Goal: Task Accomplishment & Management: Manage account settings

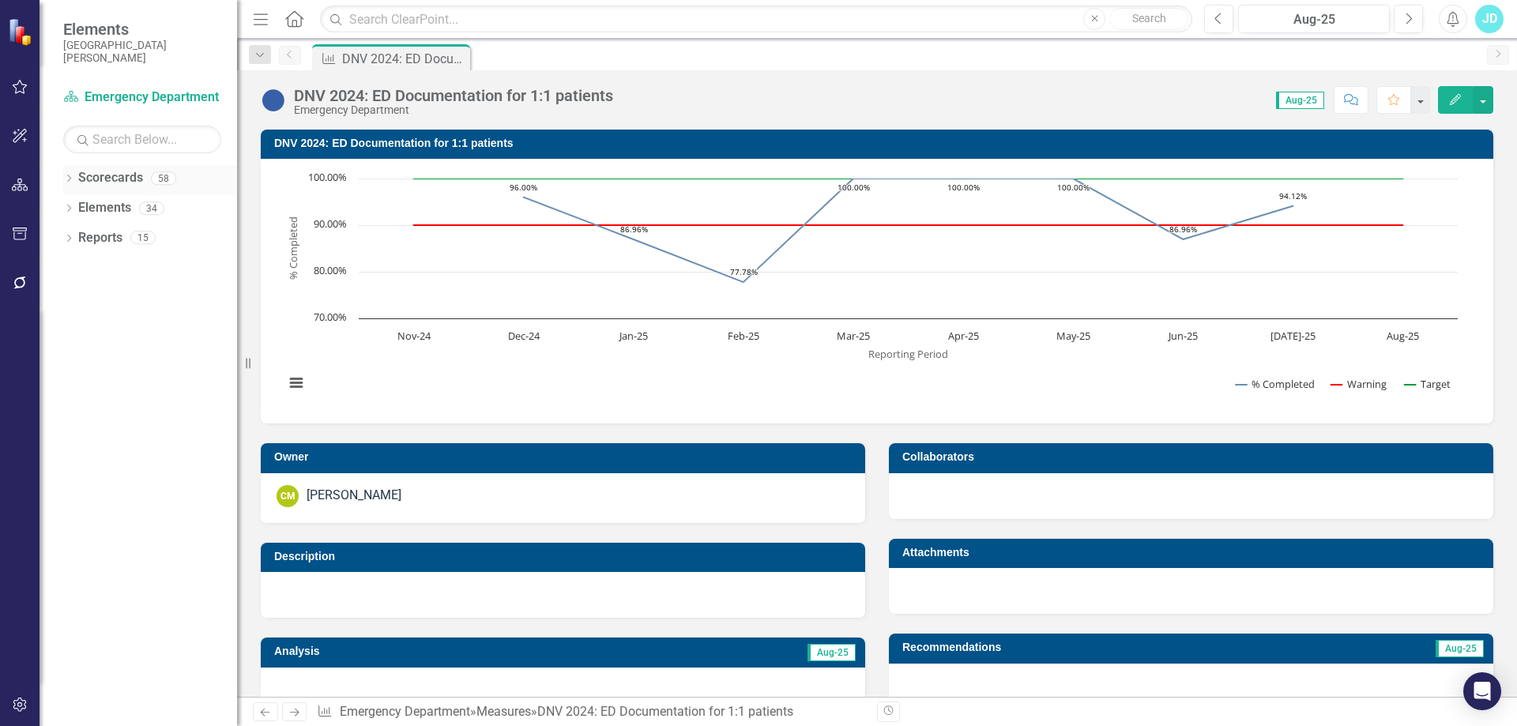
click at [72, 174] on div "Dropdown" at bounding box center [68, 180] width 11 height 13
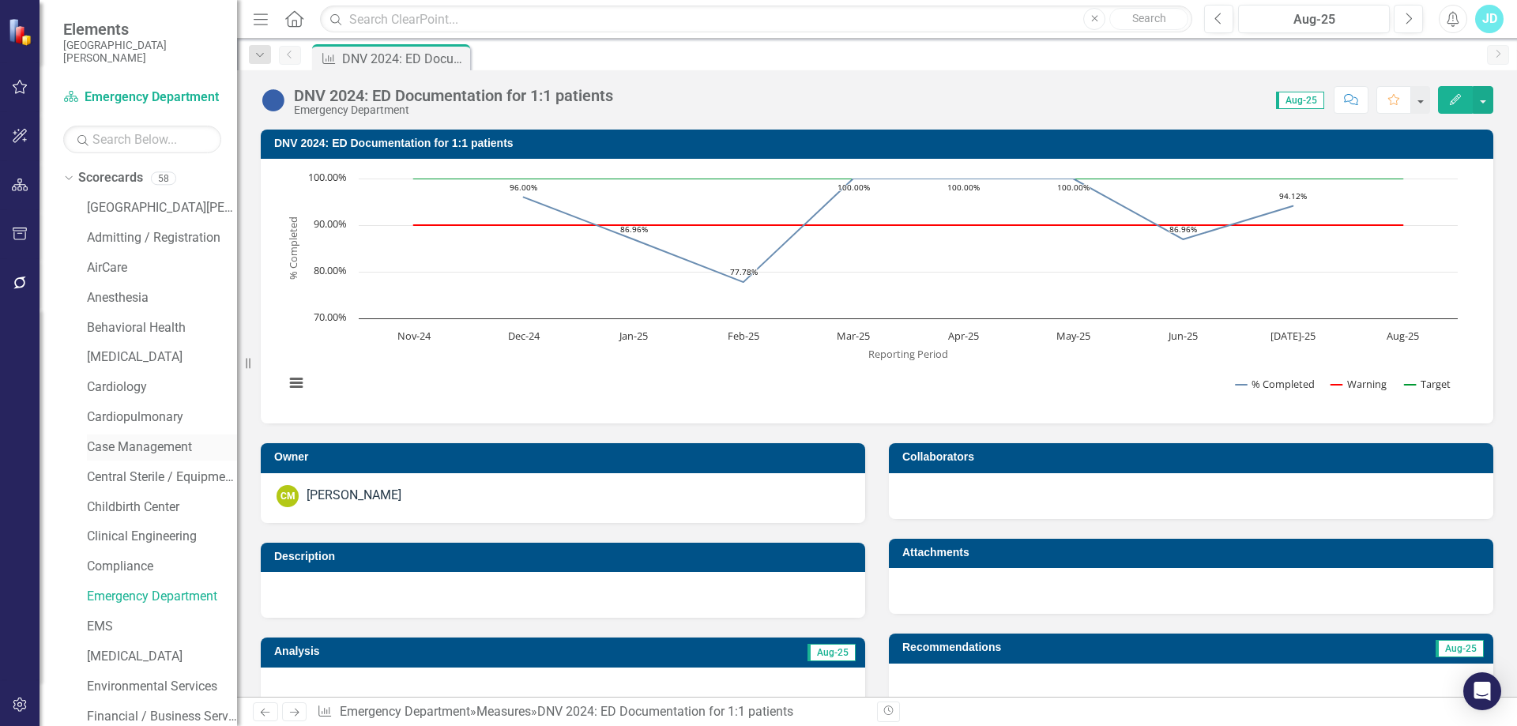
click at [156, 443] on link "Case Management" at bounding box center [162, 447] width 150 height 18
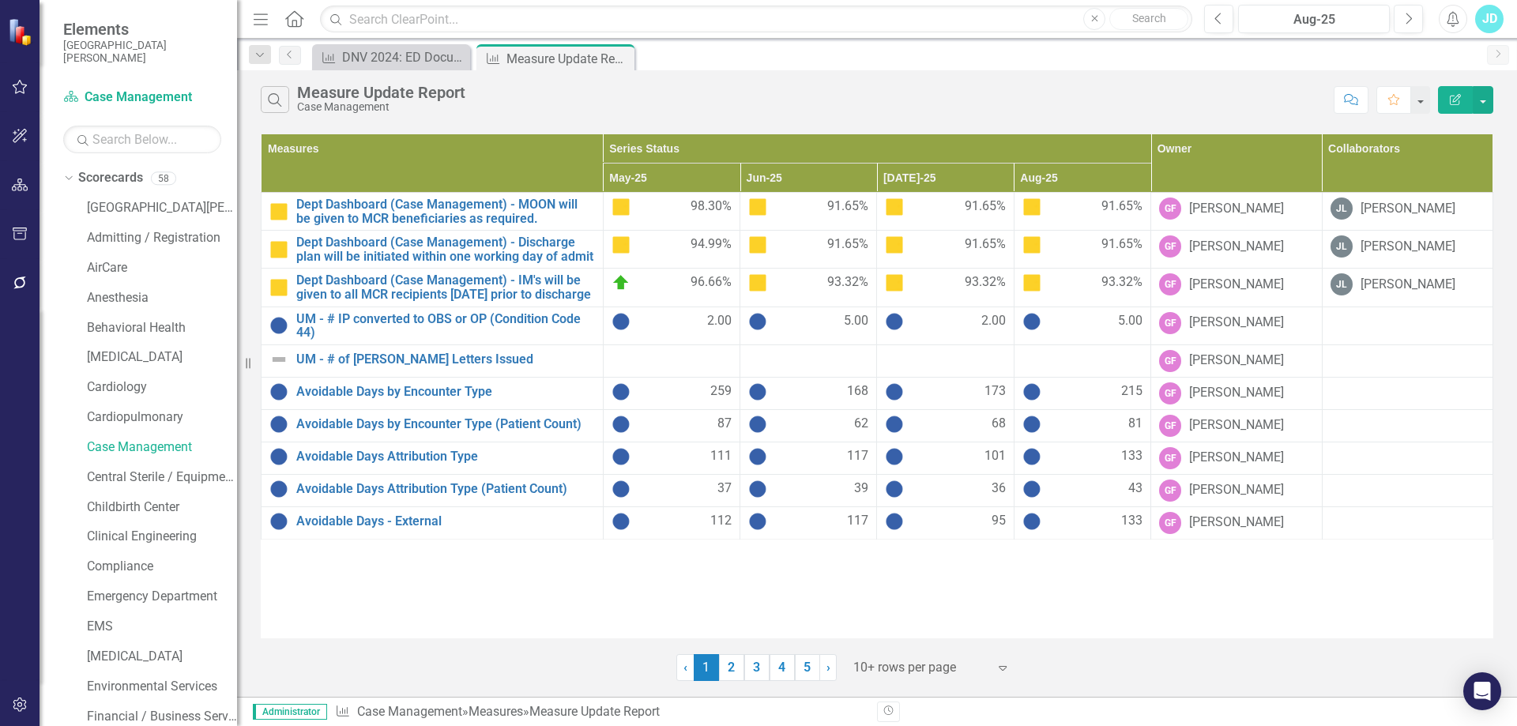
click at [886, 663] on div at bounding box center [920, 667] width 134 height 21
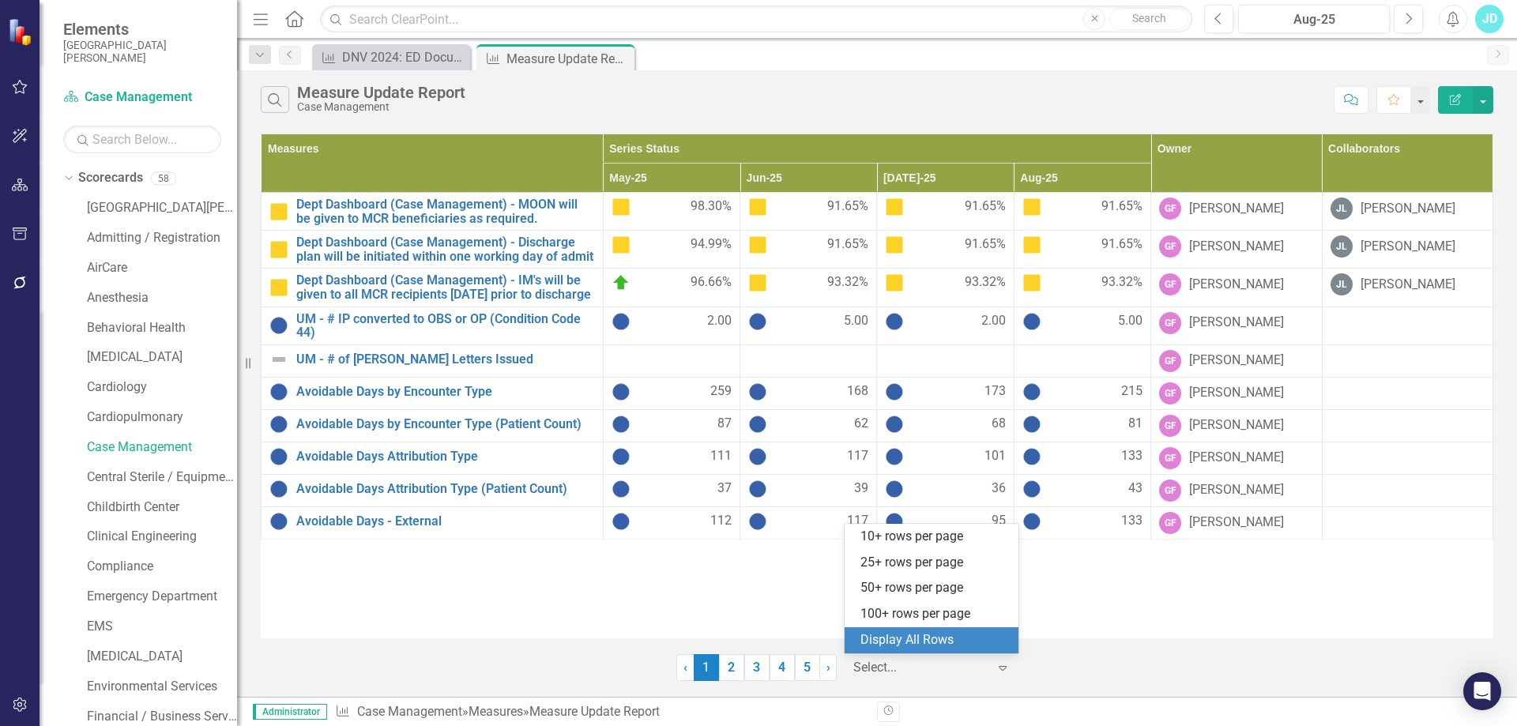
click at [889, 643] on div "Display All Rows" at bounding box center [934, 640] width 149 height 18
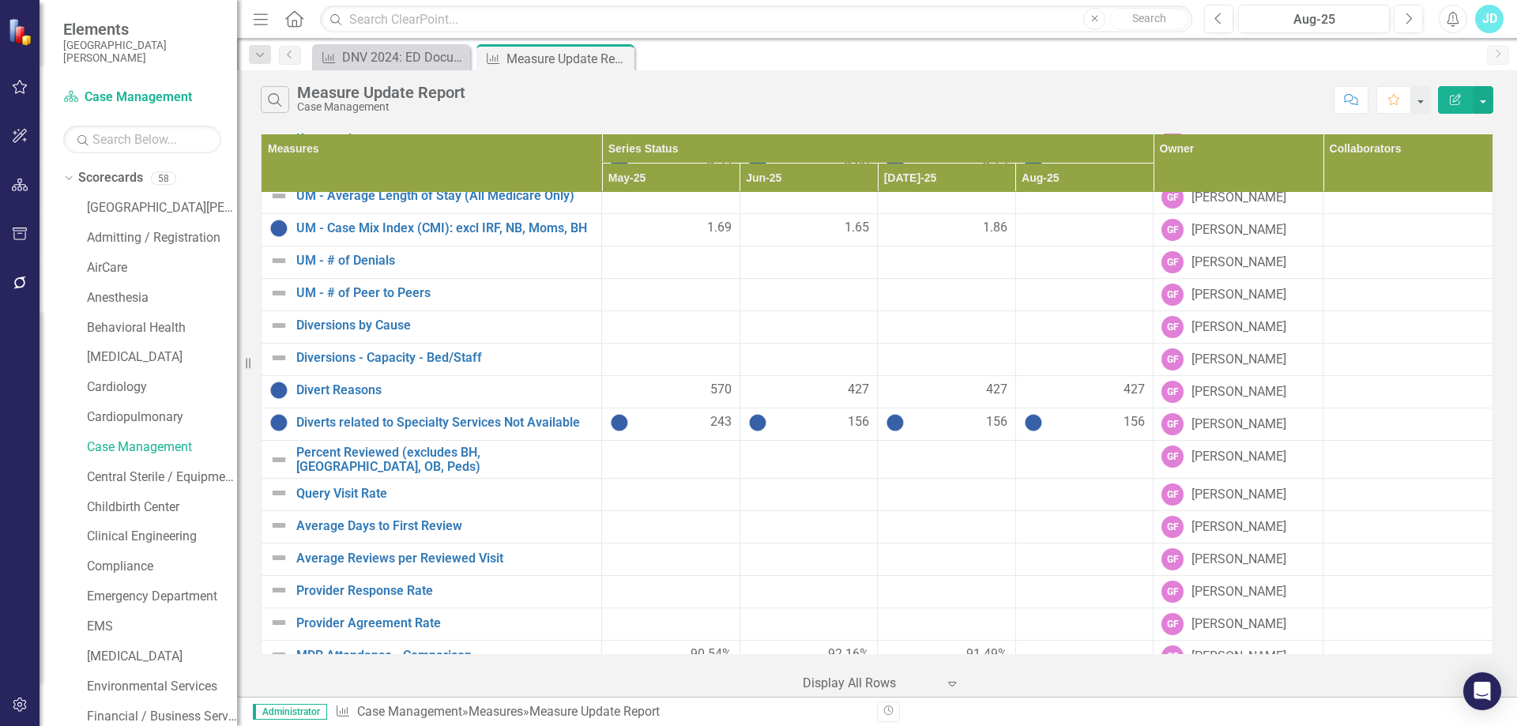
scroll to position [961, 0]
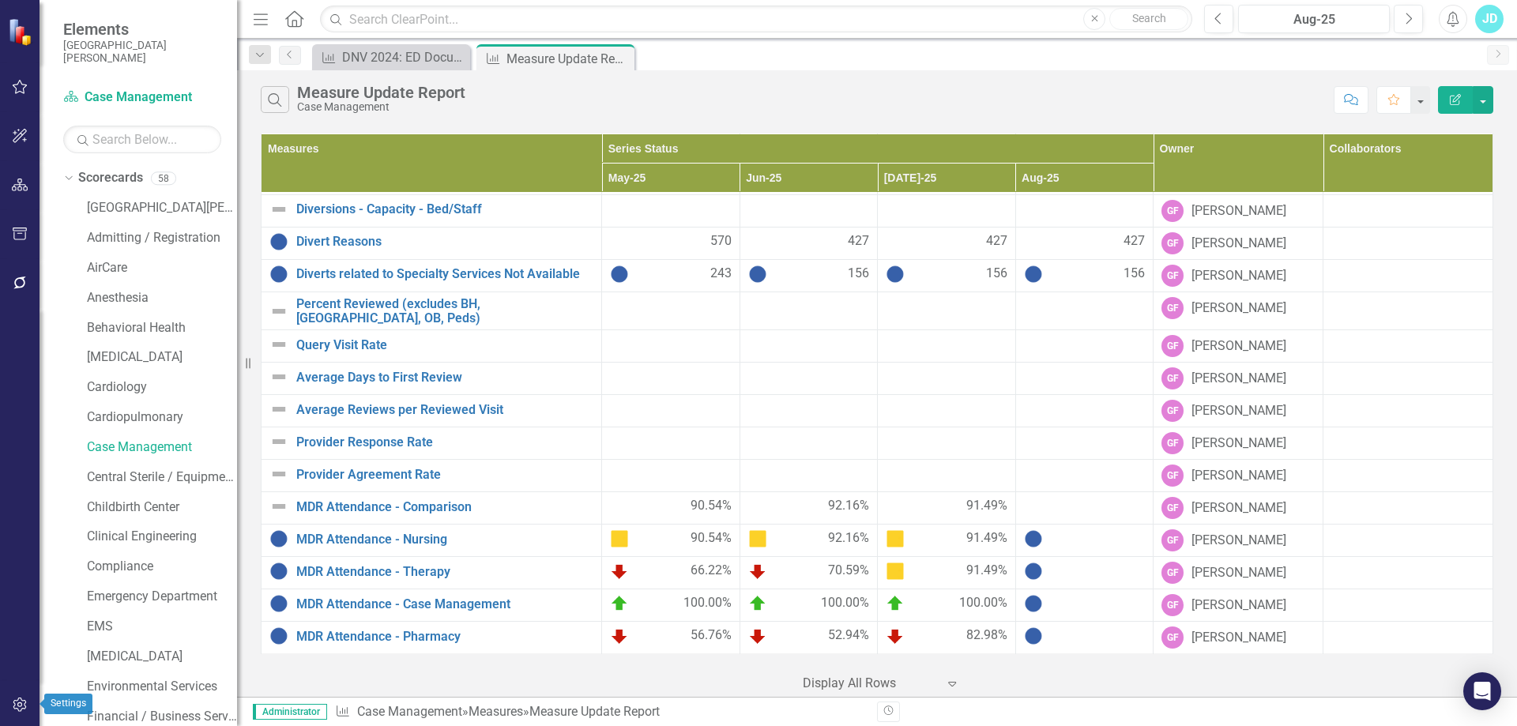
click at [18, 703] on icon "button" at bounding box center [19, 705] width 13 height 14
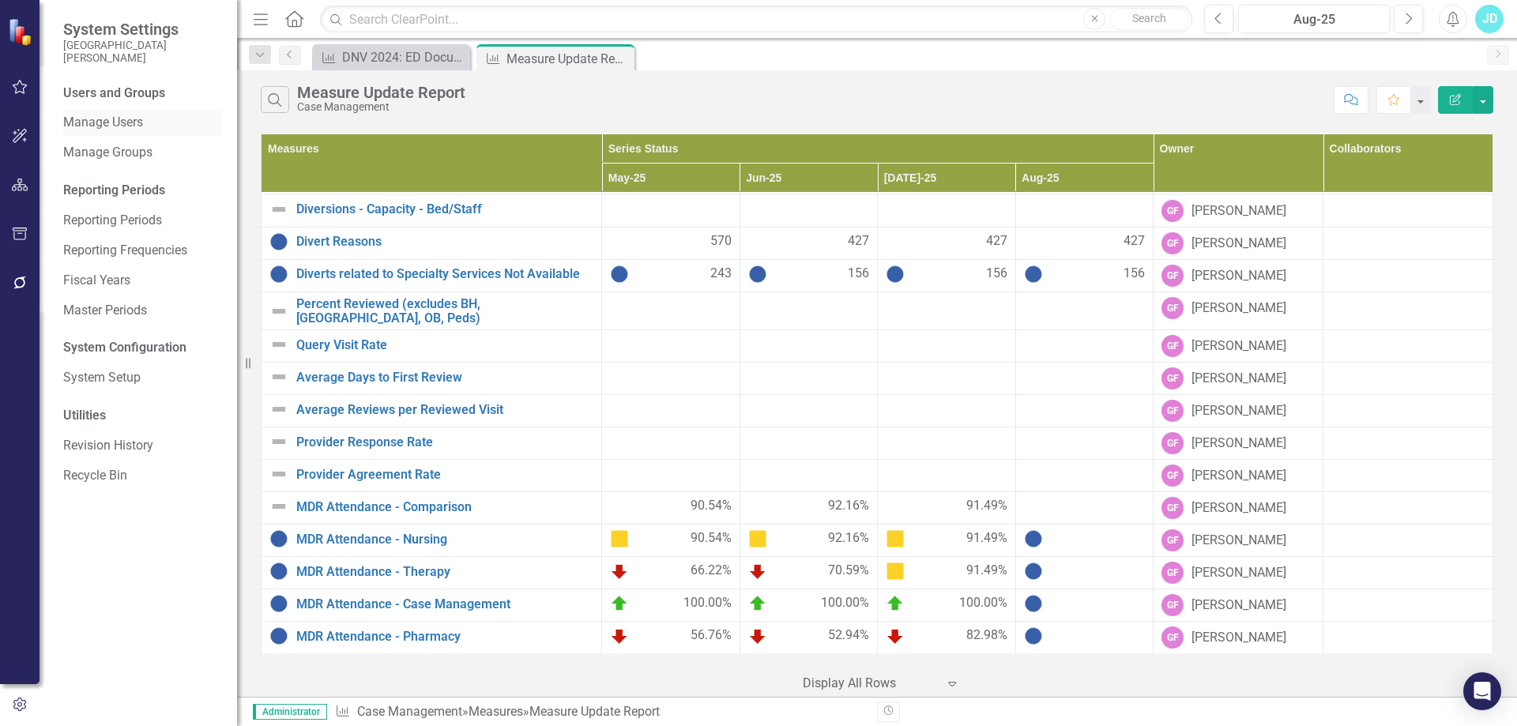
click at [126, 123] on link "Manage Users" at bounding box center [142, 123] width 158 height 18
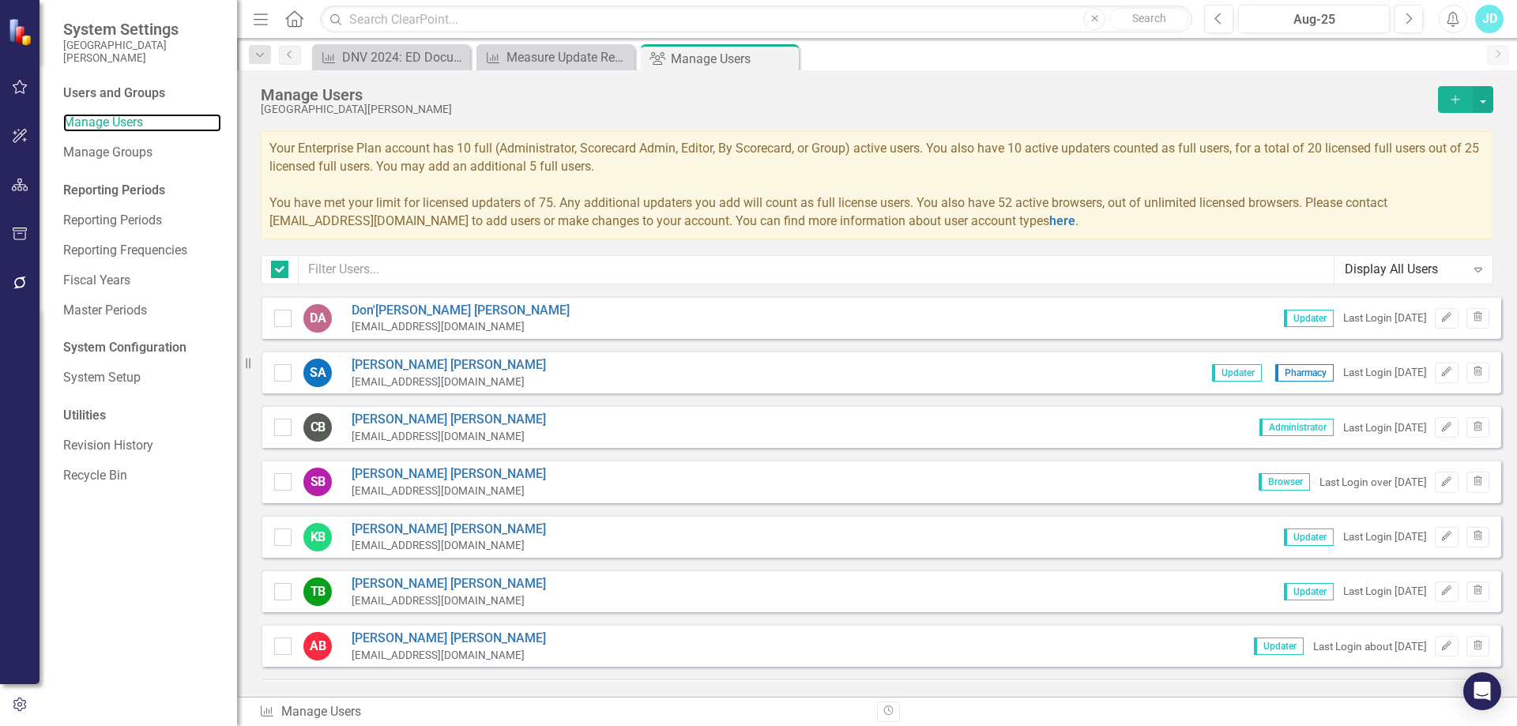
checkbox input "false"
click at [622, 268] on input "text" at bounding box center [817, 269] width 1036 height 29
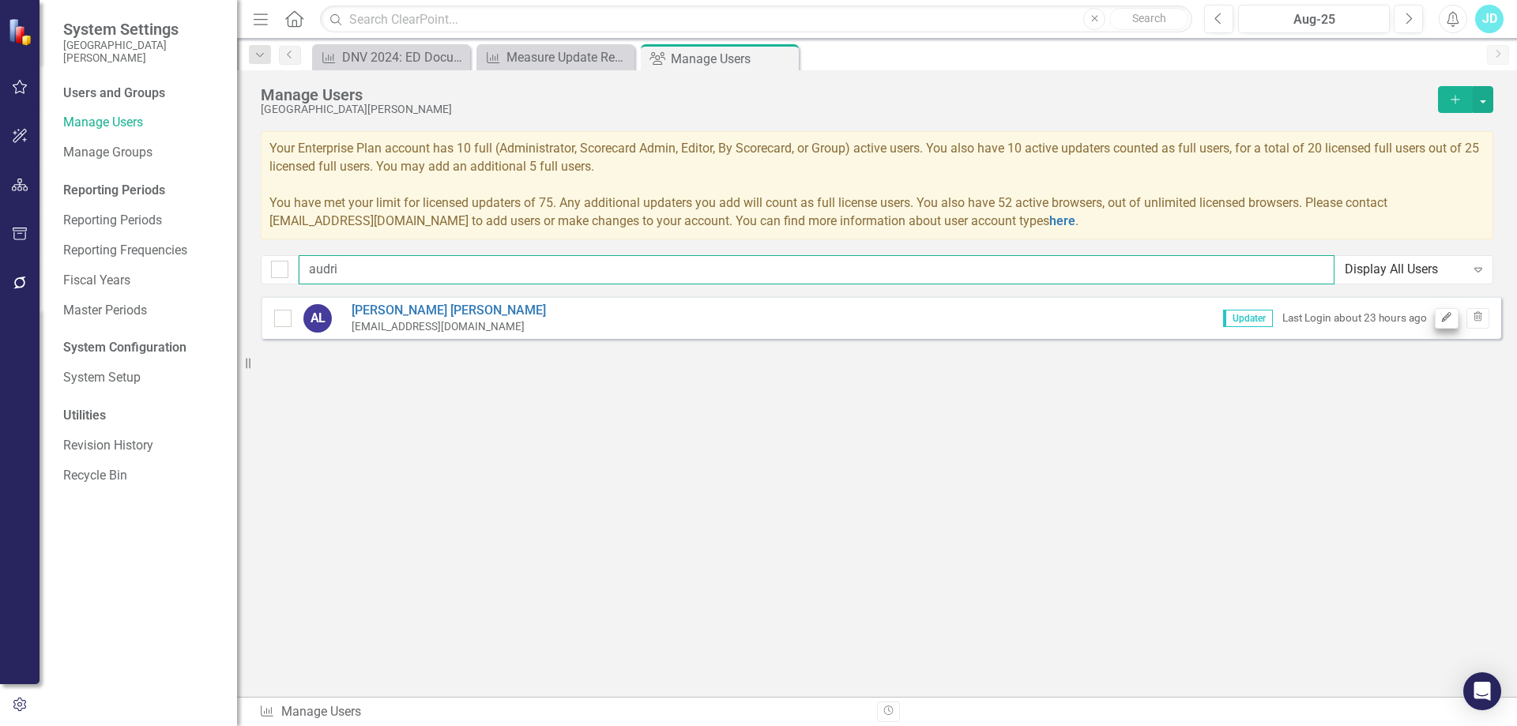
type input "audri"
click at [1437, 316] on button "Edit" at bounding box center [1445, 318] width 23 height 21
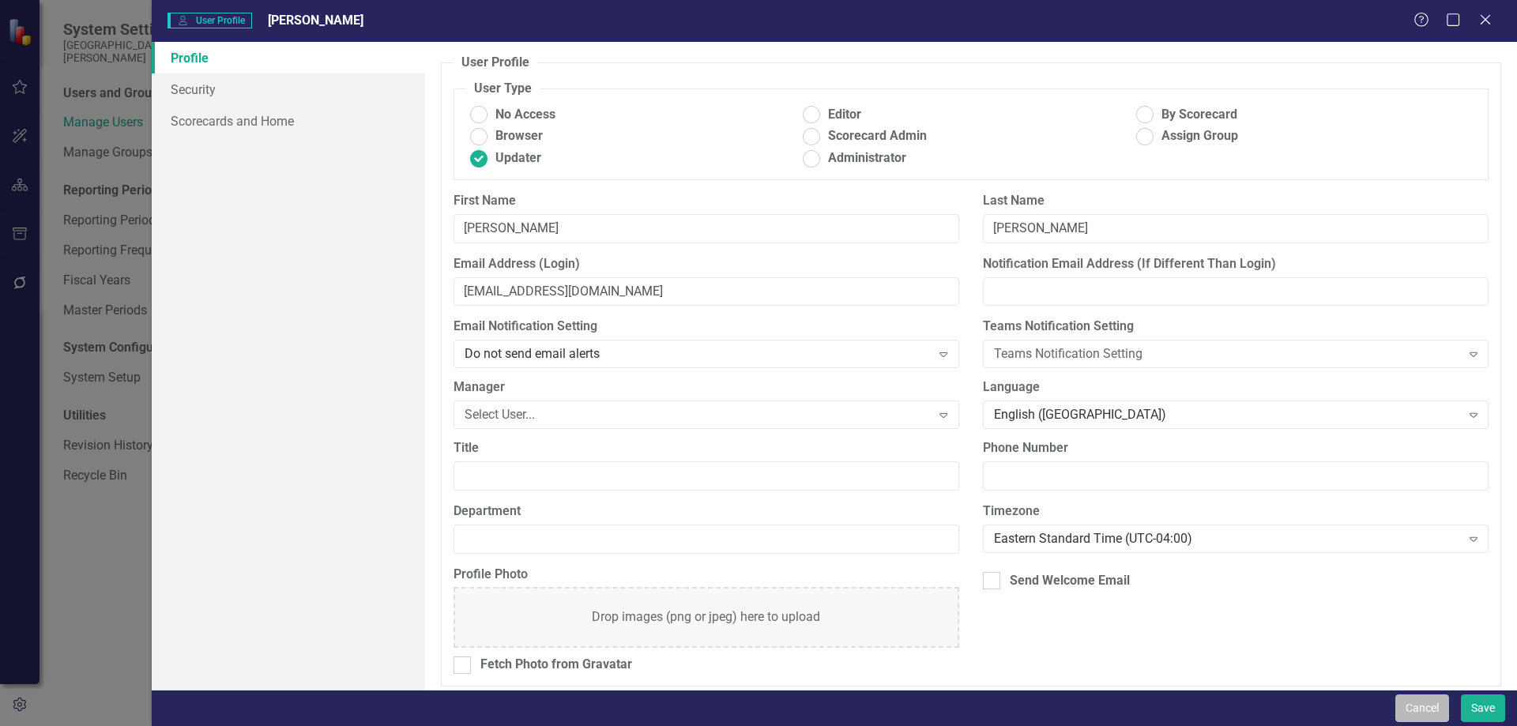
click at [1405, 708] on button "Cancel" at bounding box center [1422, 708] width 54 height 28
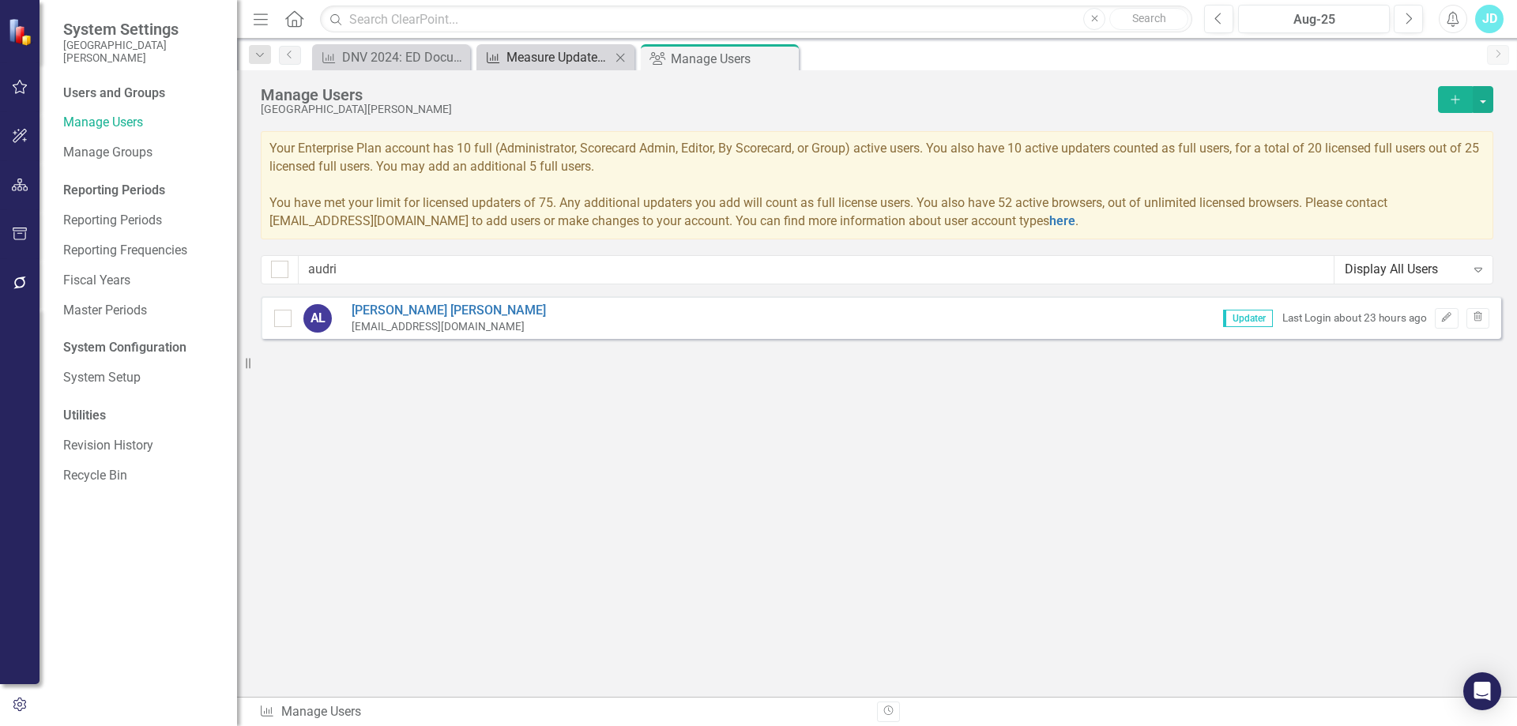
click at [578, 55] on div "Measure Update Report" at bounding box center [558, 57] width 104 height 20
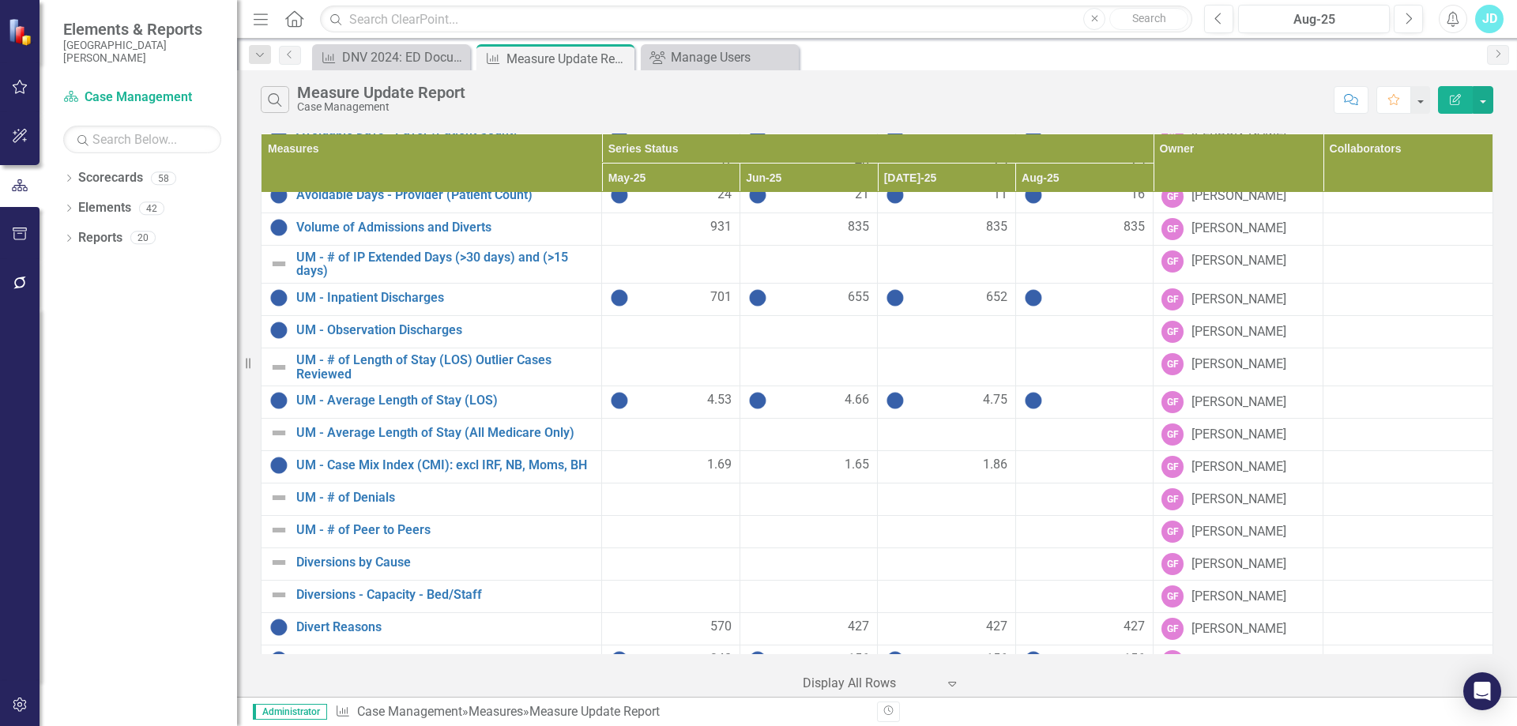
scroll to position [961, 0]
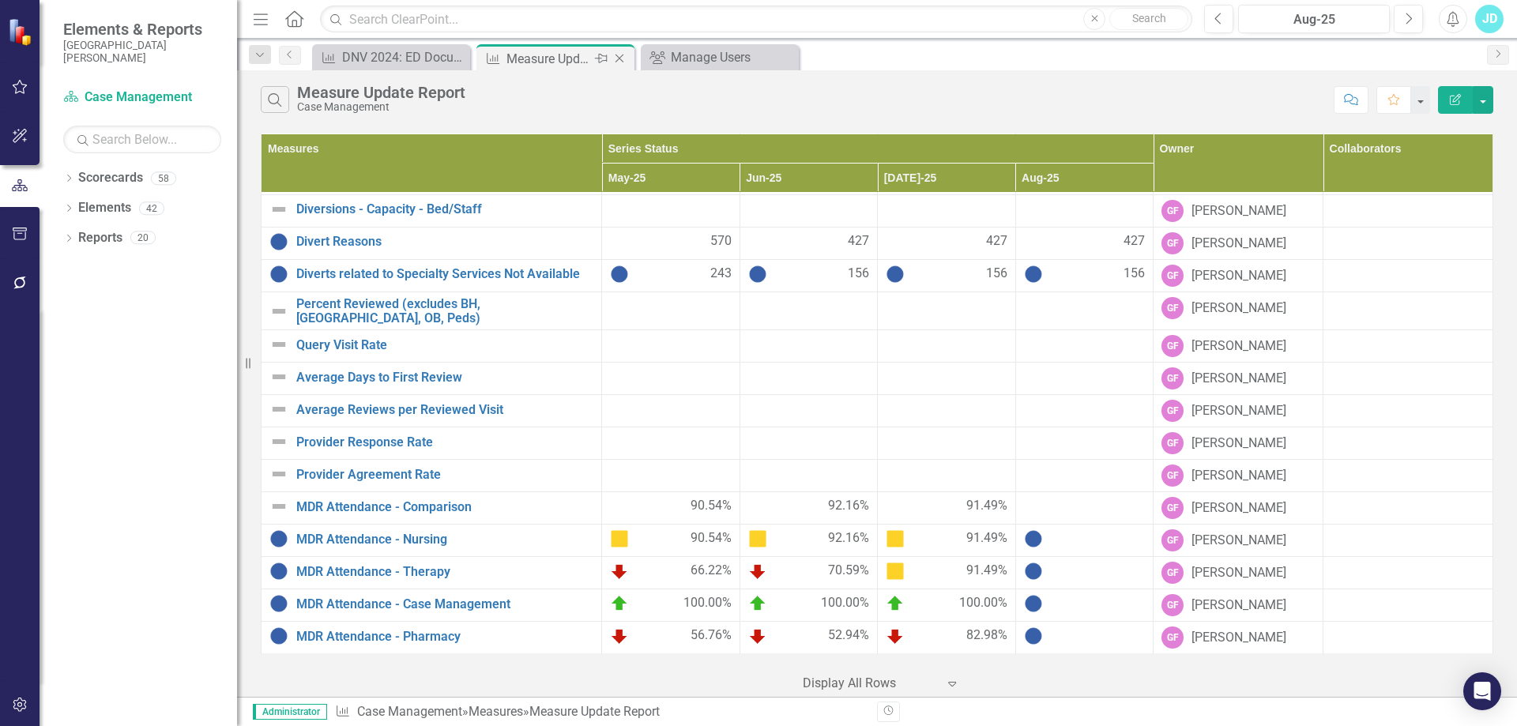
click at [619, 58] on icon "Close" at bounding box center [619, 58] width 16 height 13
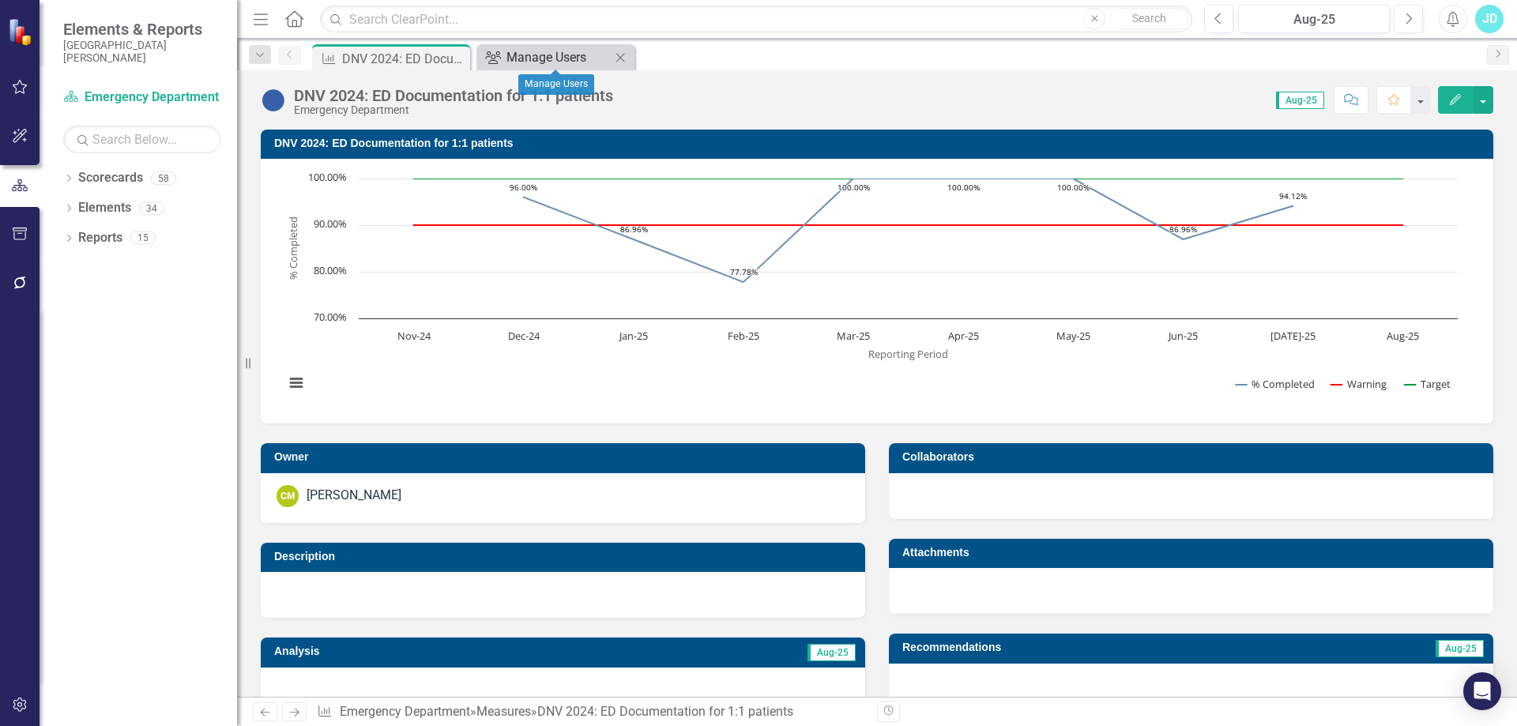
click at [581, 58] on div "Manage Users" at bounding box center [558, 57] width 104 height 20
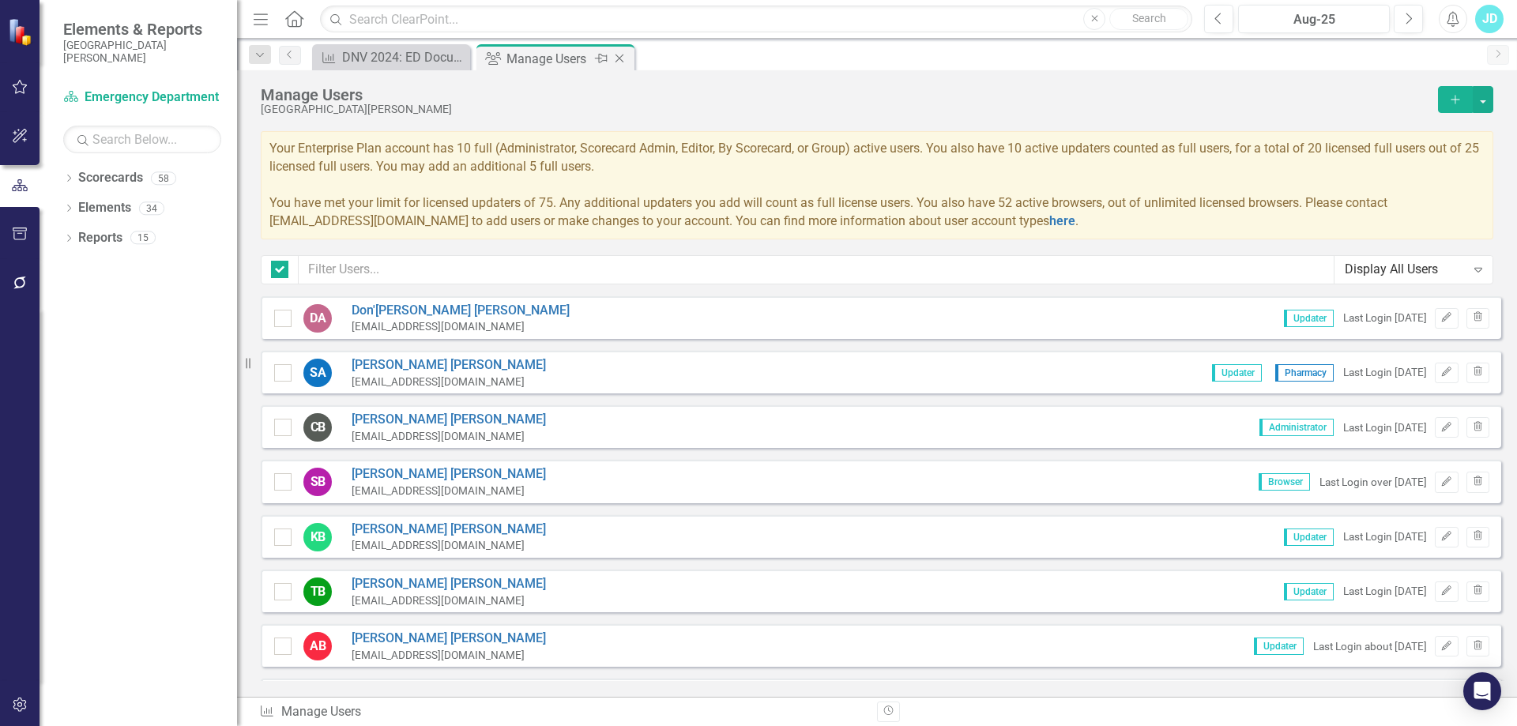
checkbox input "false"
click at [621, 56] on icon "Close" at bounding box center [619, 58] width 16 height 13
